Goal: Task Accomplishment & Management: Complete application form

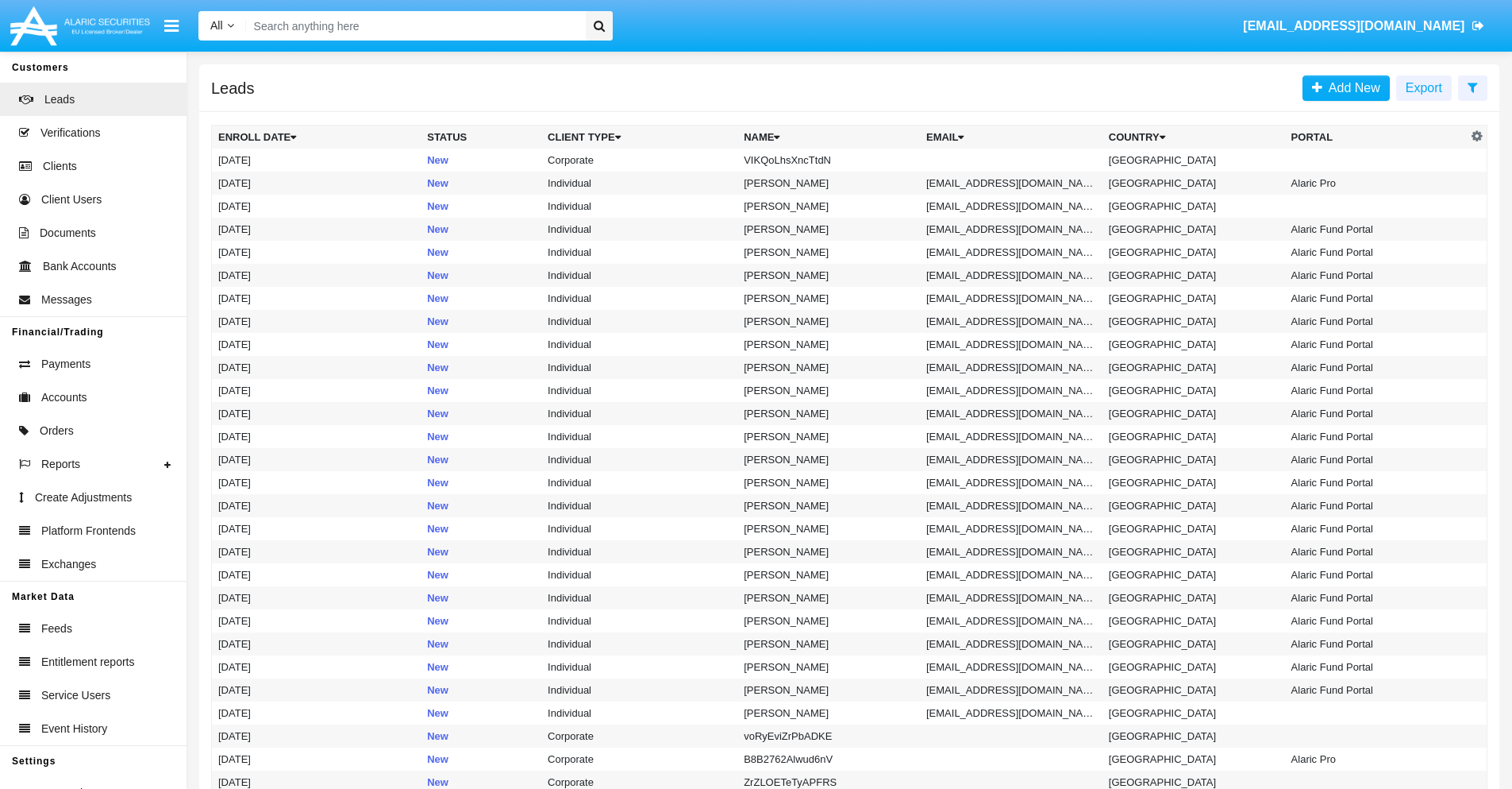
click at [1472, 86] on icon at bounding box center [1473, 87] width 10 height 13
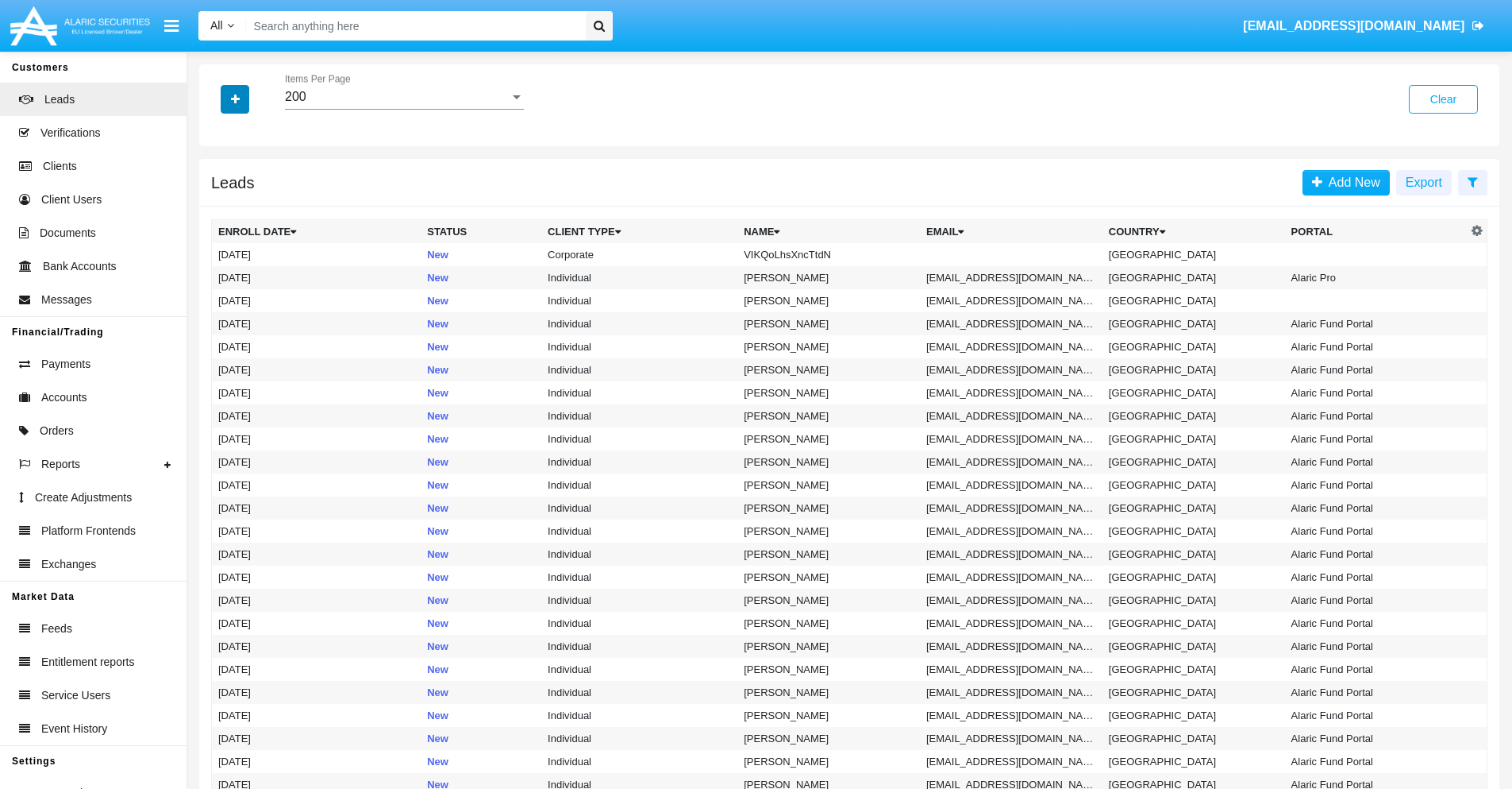
click at [235, 98] on icon "button" at bounding box center [235, 99] width 9 height 11
click at [248, 177] on span "Name" at bounding box center [248, 177] width 34 height 19
click at [218, 184] on input "Name" at bounding box center [218, 184] width 1 height 1
checkbox input "true"
click at [235, 98] on icon "button" at bounding box center [235, 99] width 9 height 11
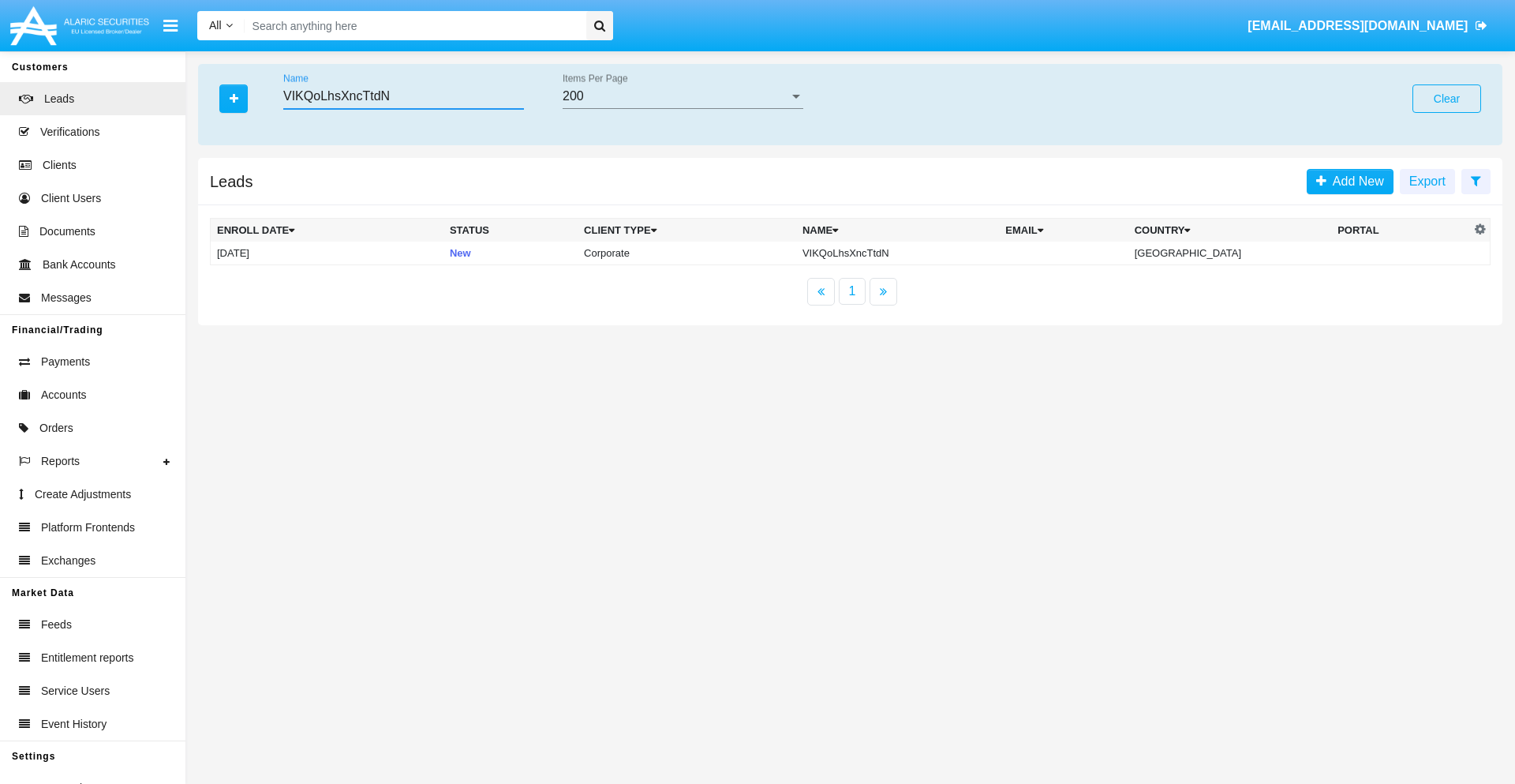
type input "VIKQoLhsXncTtdN"
click at [911, 252] on td "VIKQoLhsXncTtdN" at bounding box center [897, 253] width 203 height 24
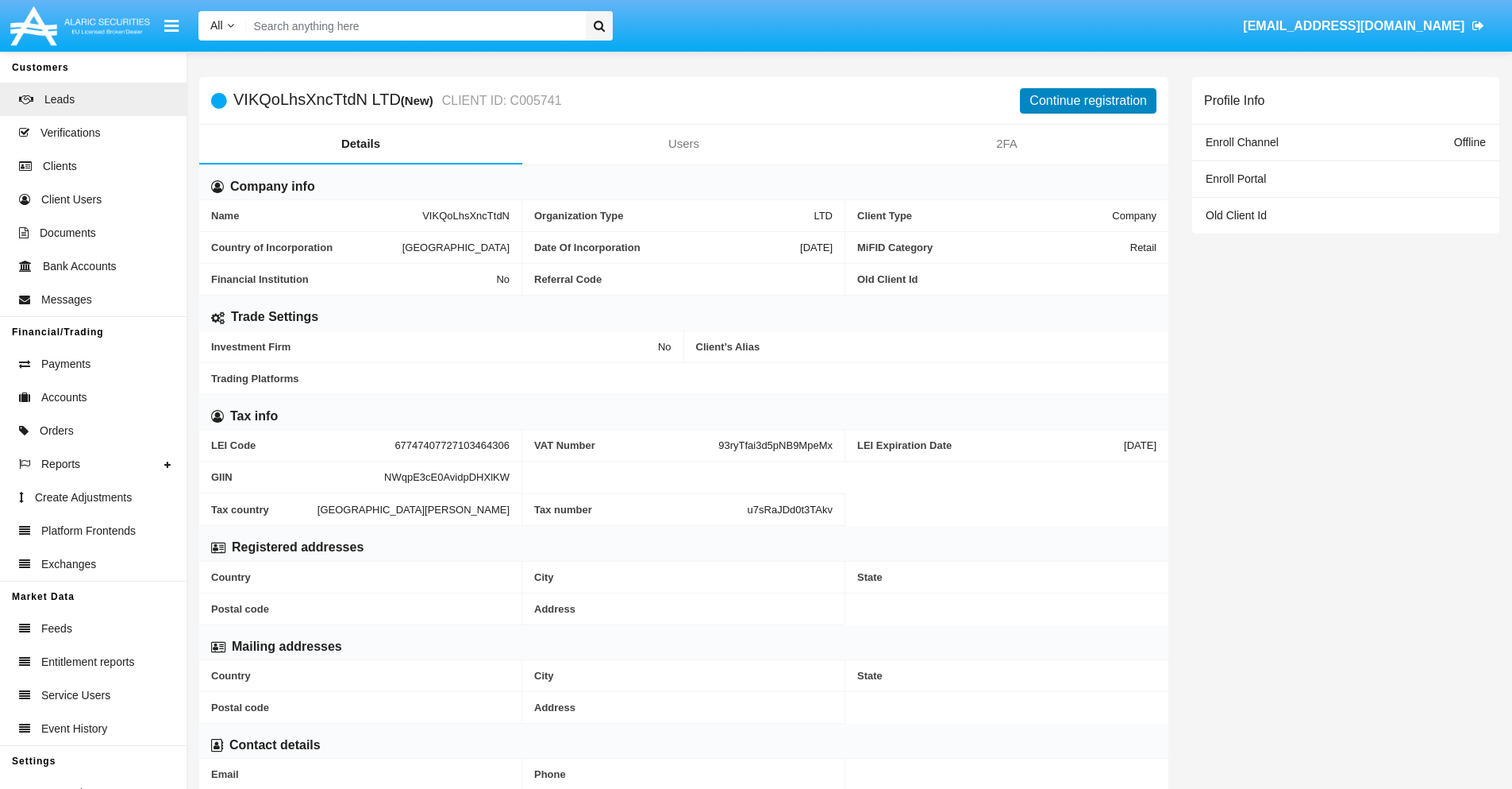
click at [1089, 100] on button "Continue registration" at bounding box center [1089, 101] width 137 height 26
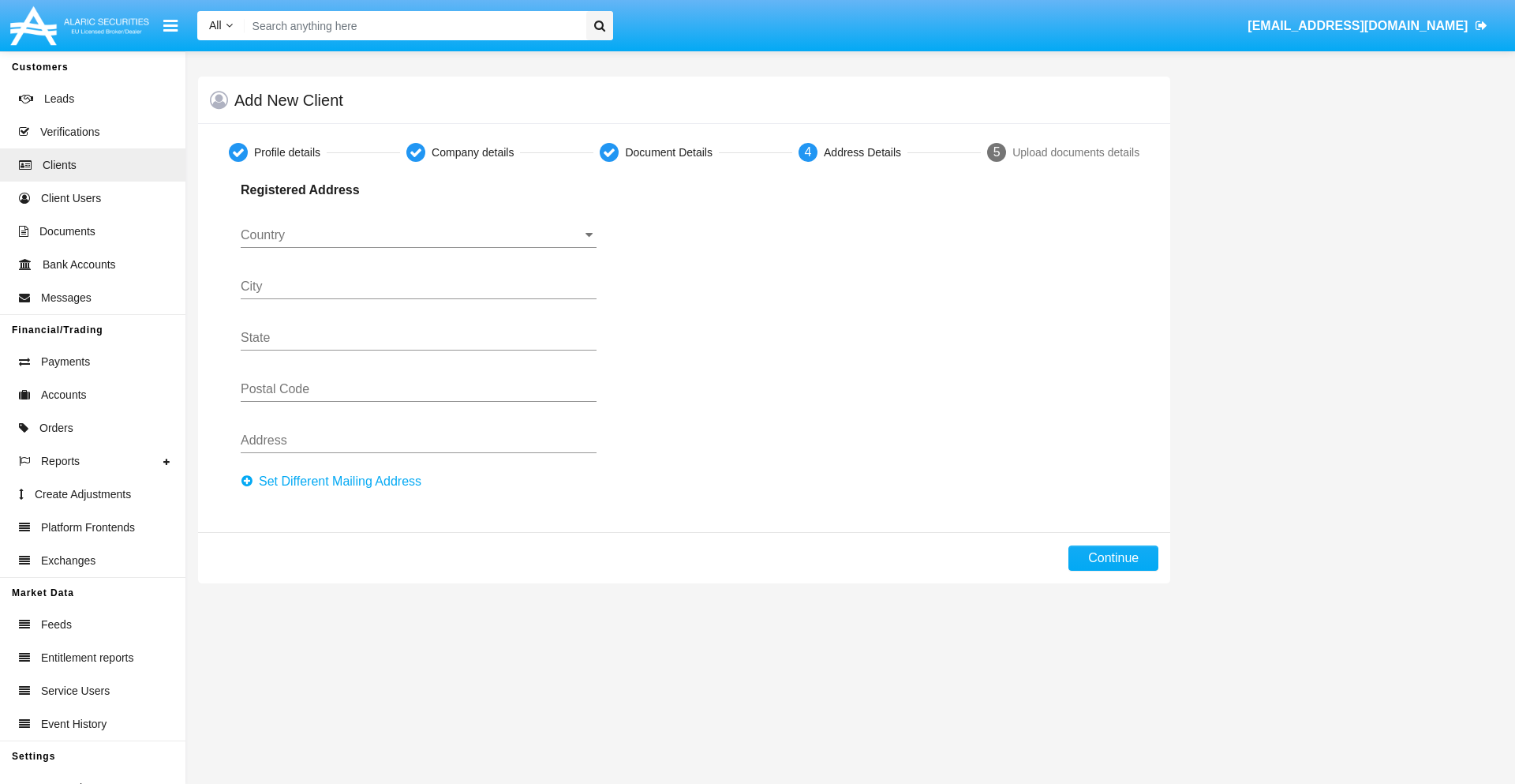
click at [336, 482] on button "Set Different Mailing Address" at bounding box center [335, 482] width 190 height 26
click at [419, 235] on input "Country" at bounding box center [418, 235] width 356 height 14
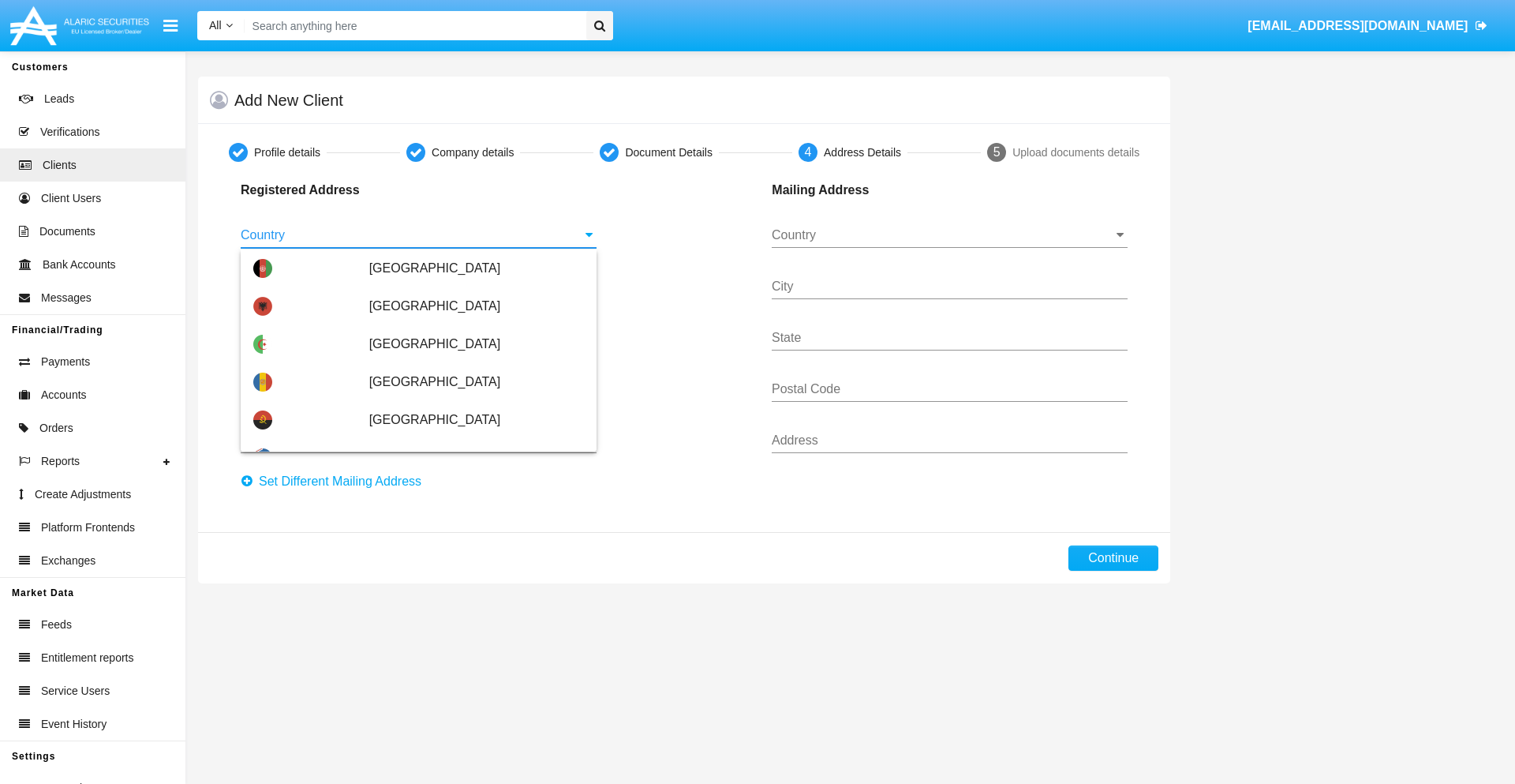
scroll to position [935, 0]
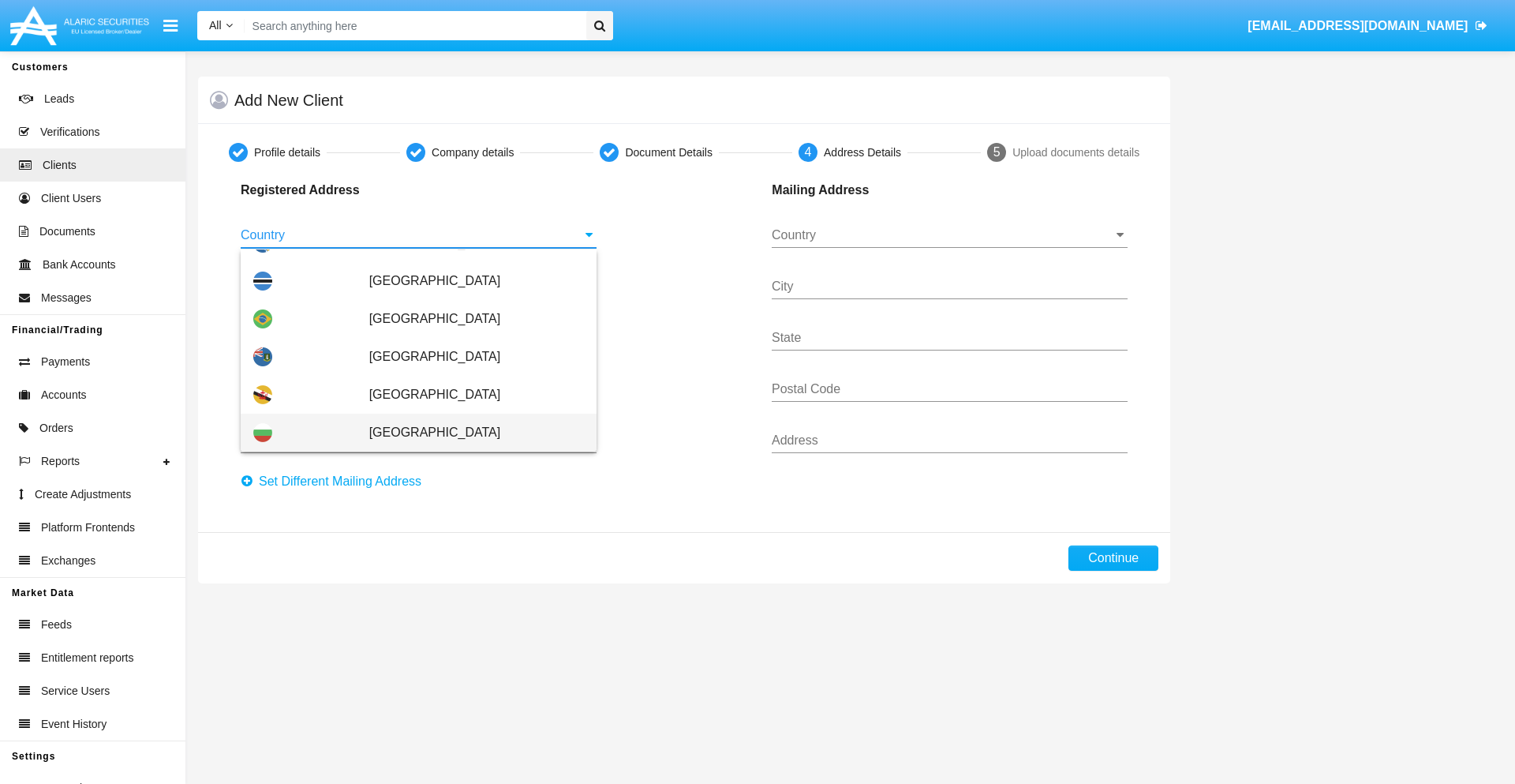
click at [468, 432] on span "Bulgaria" at bounding box center [477, 432] width 215 height 37
type input "Bulgaria"
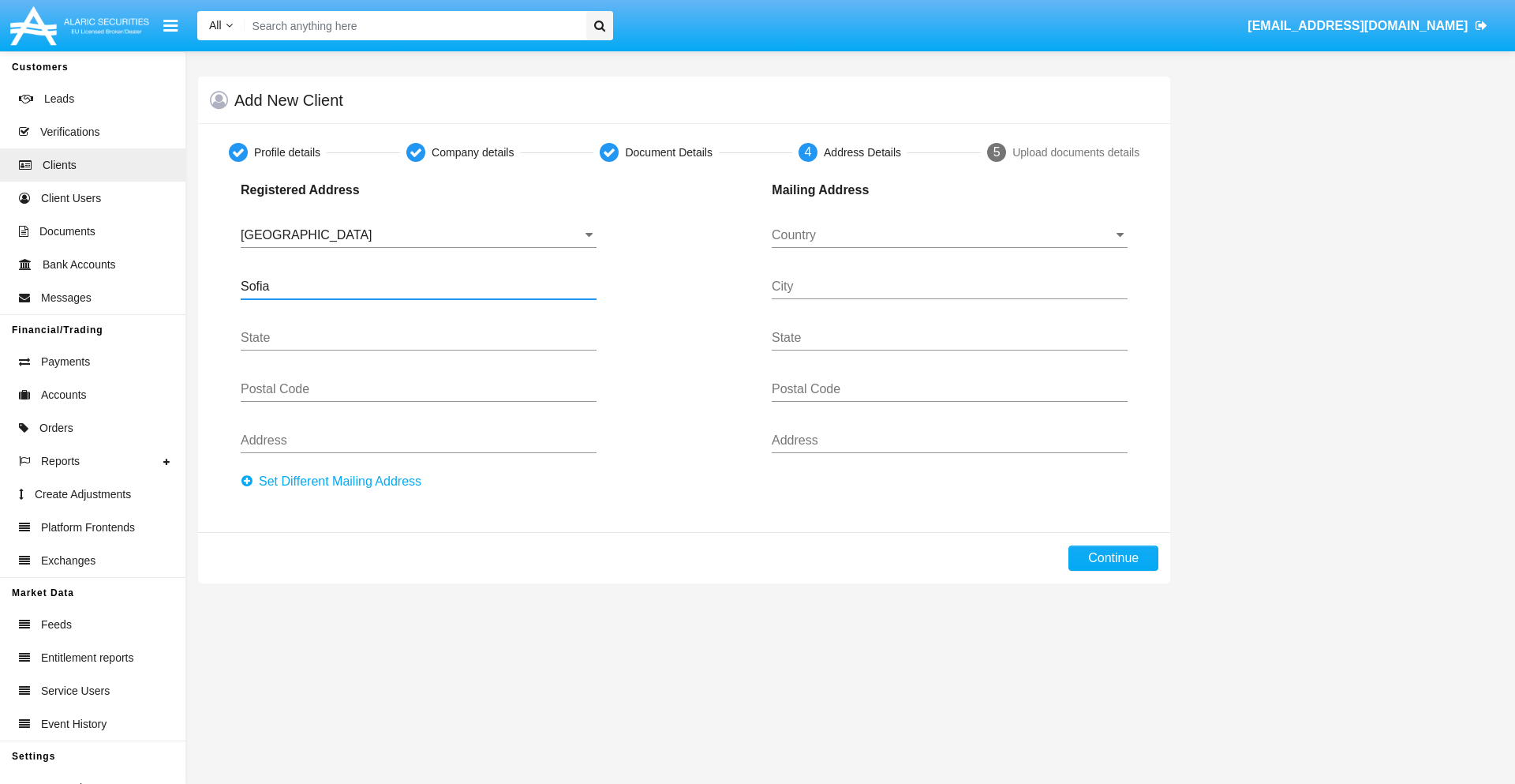
type input "Sofia"
type input "1000"
type input "Vasil Levski"
click at [950, 235] on input "Country" at bounding box center [950, 235] width 356 height 14
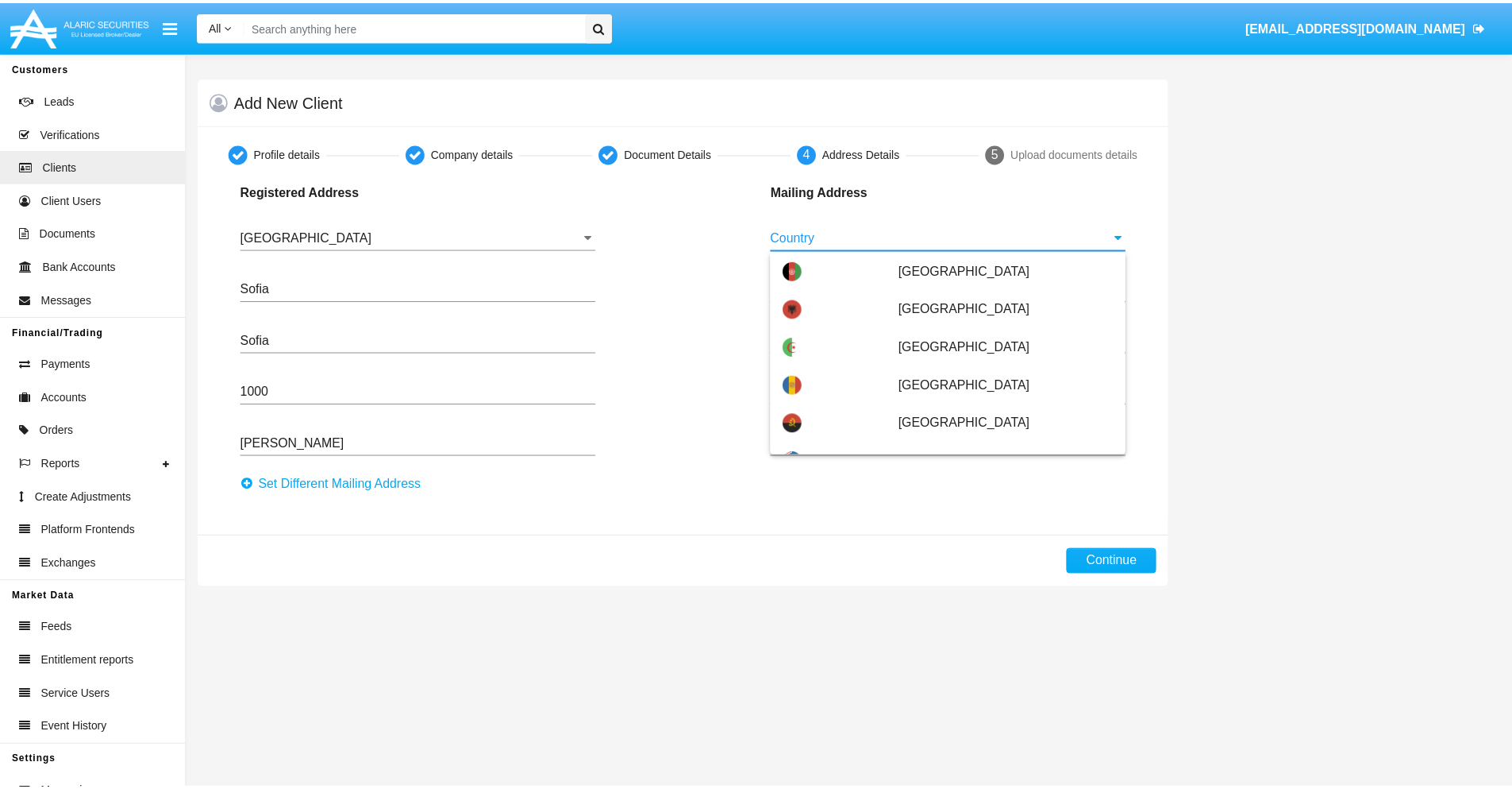
scroll to position [102, 0]
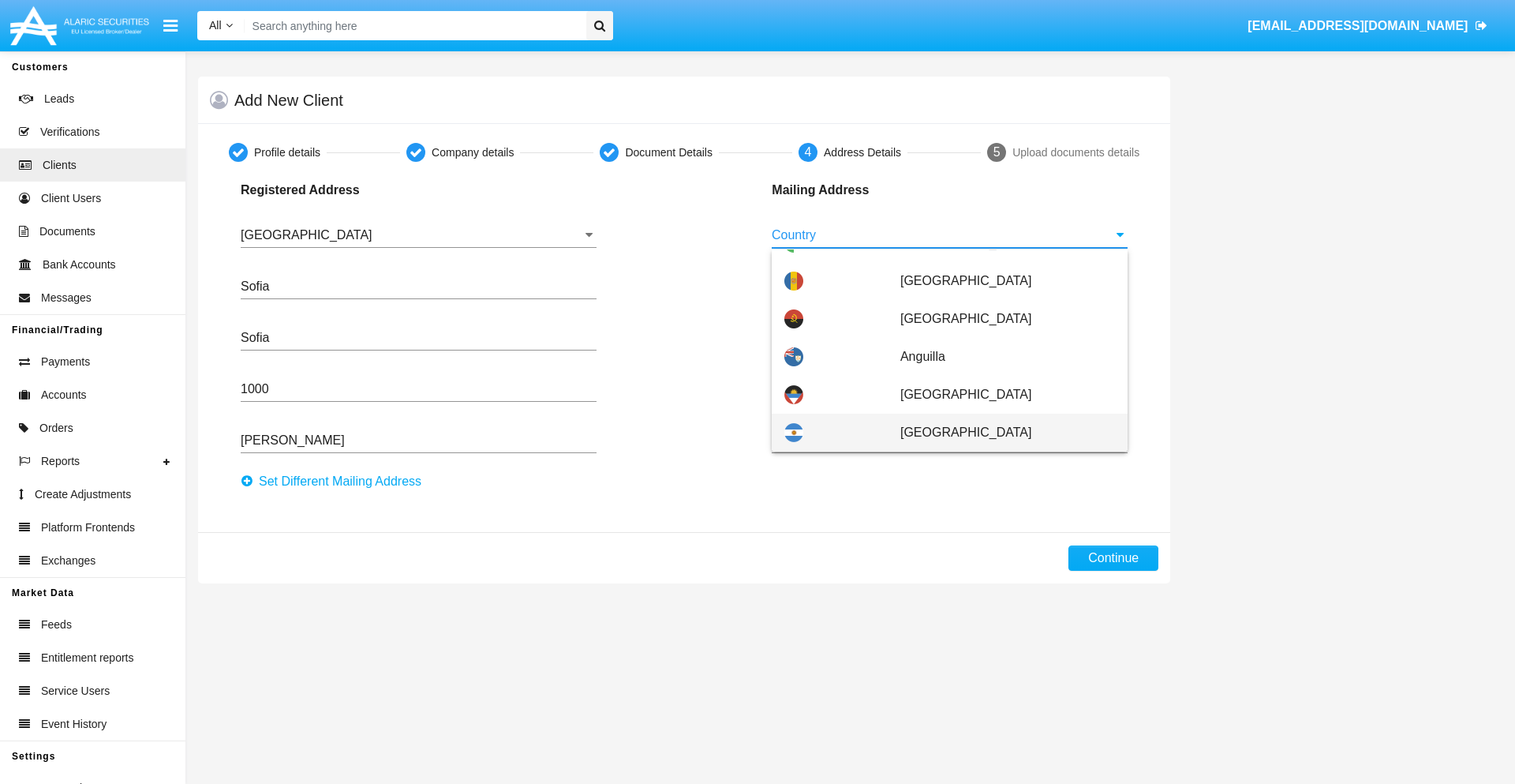
click at [999, 432] on span "Argentina" at bounding box center [1008, 432] width 215 height 37
type input "Argentina"
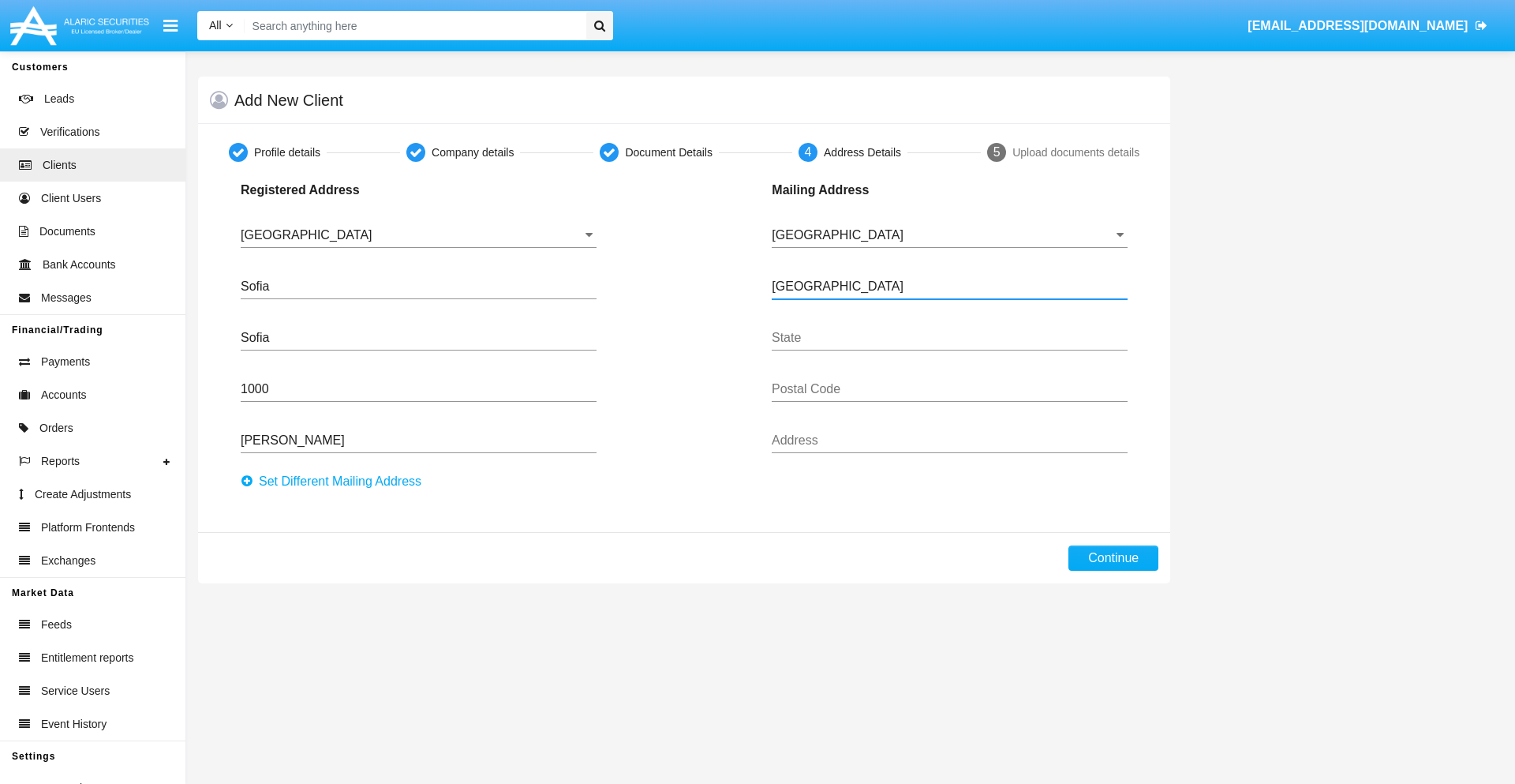
type input "Buenos Aires"
type input "7777"
type input "Test Mail Address"
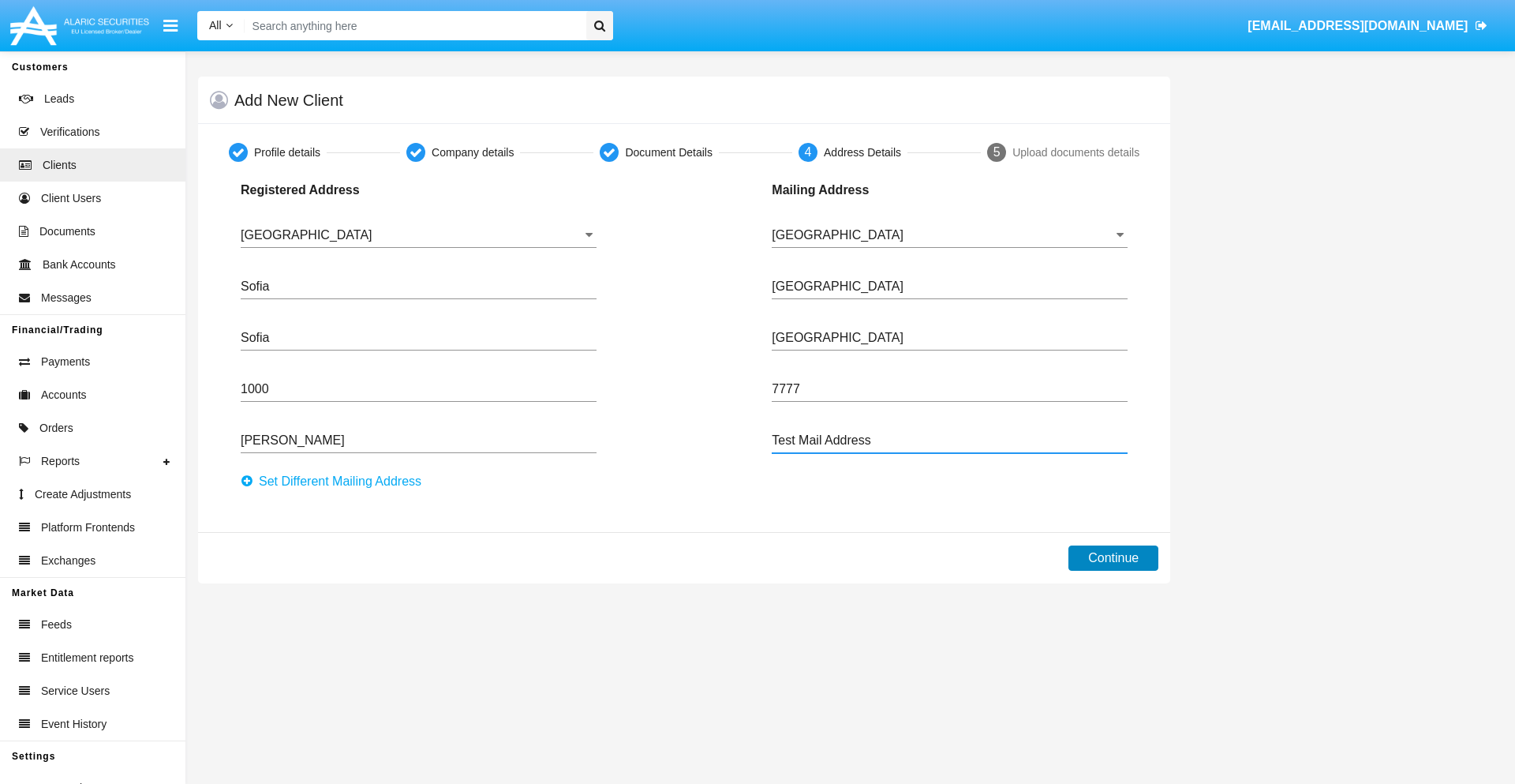
click at [1114, 557] on button "Continue" at bounding box center [1113, 558] width 90 height 26
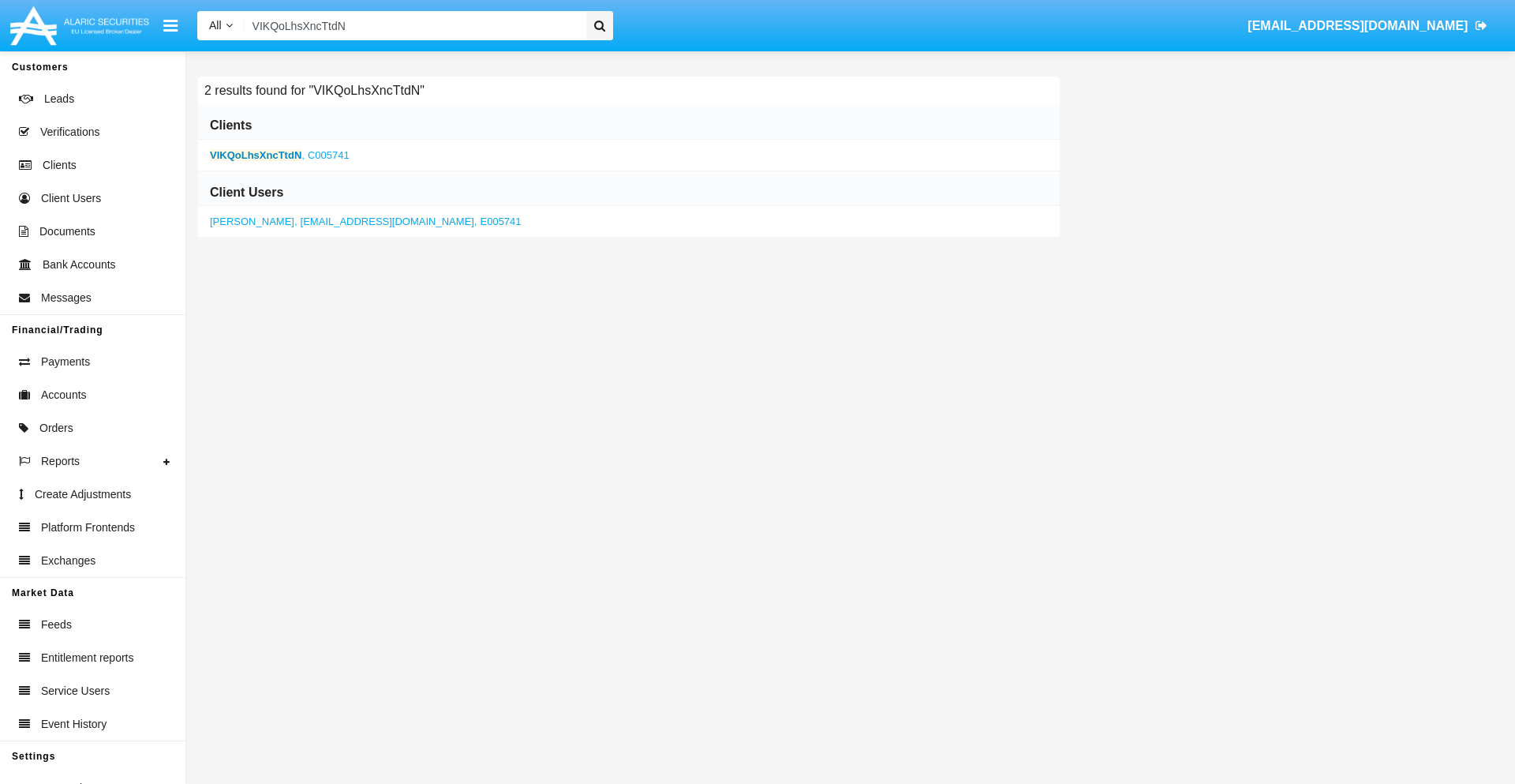
type input "VIKQoLhsXncTtdN"
click at [256, 155] on b "VIKQoLhsXncTtdN" at bounding box center [255, 155] width 92 height 12
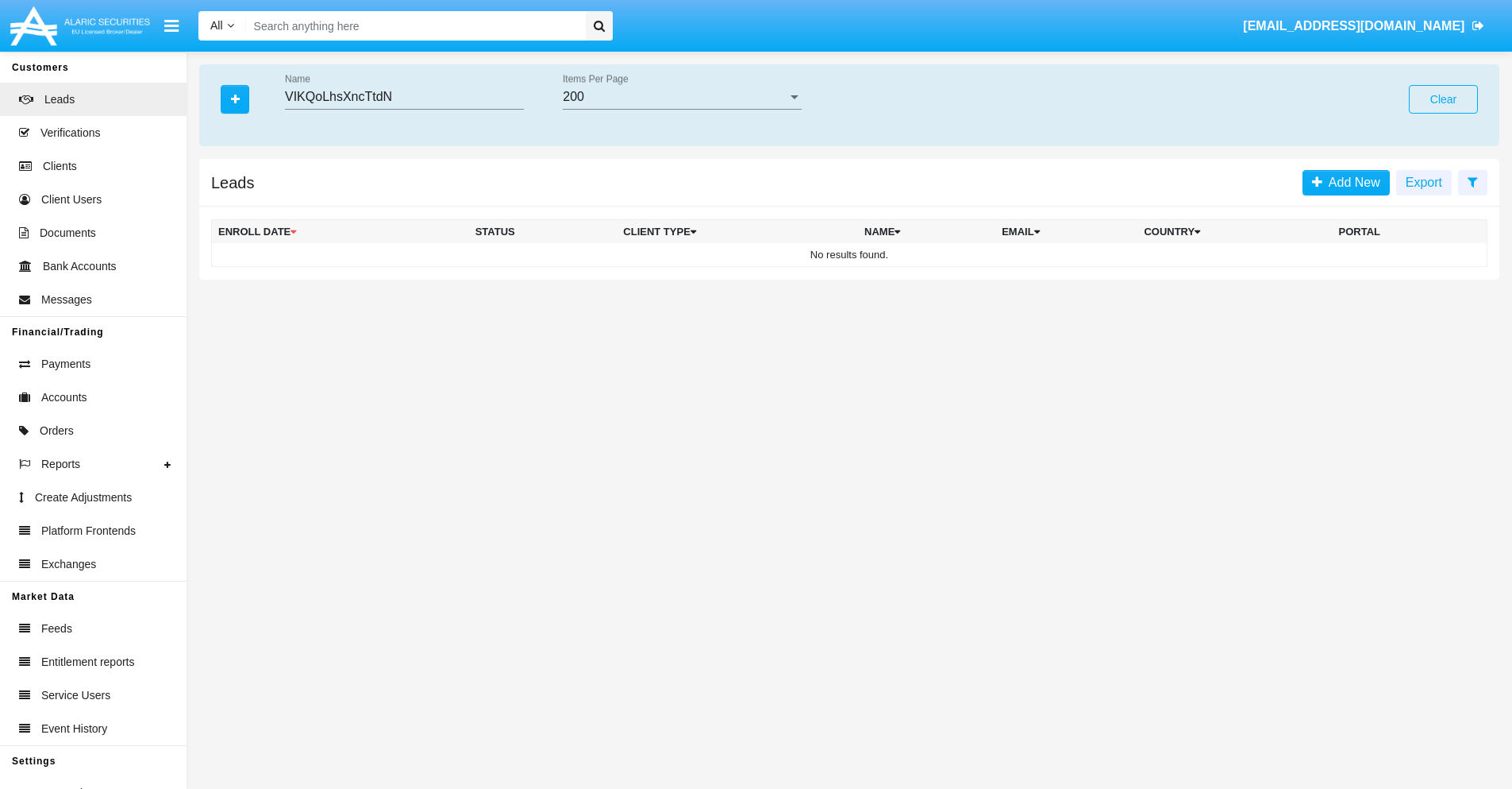
click at [1444, 99] on button "Clear" at bounding box center [1444, 99] width 69 height 29
